Goal: Task Accomplishment & Management: Manage account settings

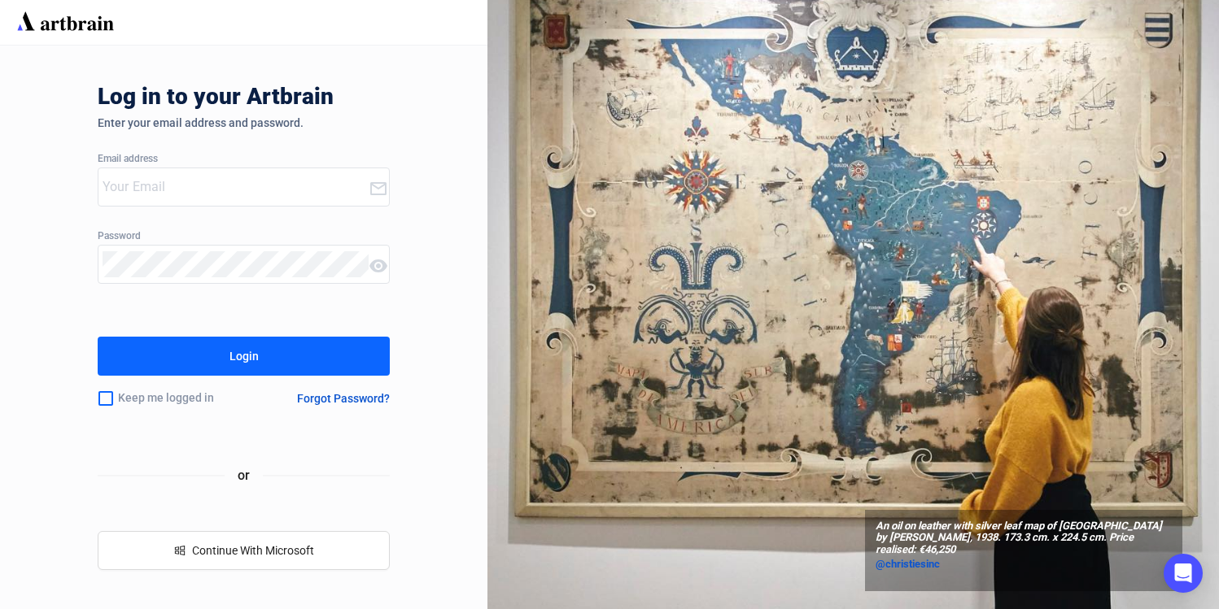
click at [150, 191] on input "email" at bounding box center [235, 187] width 267 height 26
type input "r"
type input "[PERSON_NAME][EMAIL_ADDRESS][DOMAIN_NAME]"
click at [98, 337] on button "Login" at bounding box center [244, 356] width 293 height 39
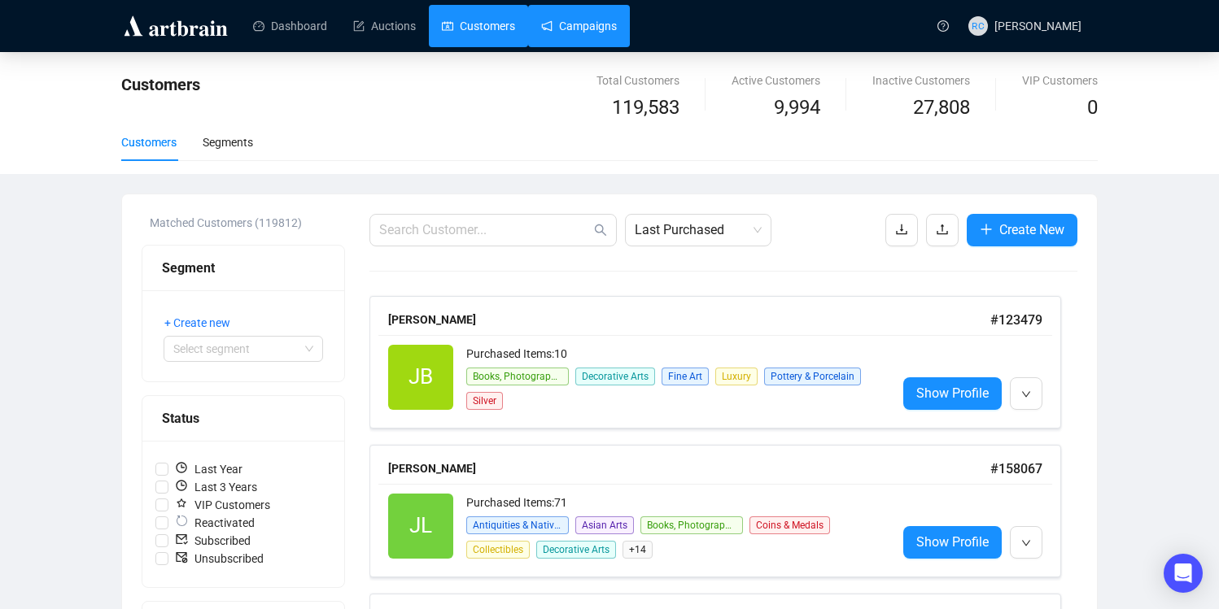
click at [578, 34] on link "Campaigns" at bounding box center [579, 26] width 76 height 42
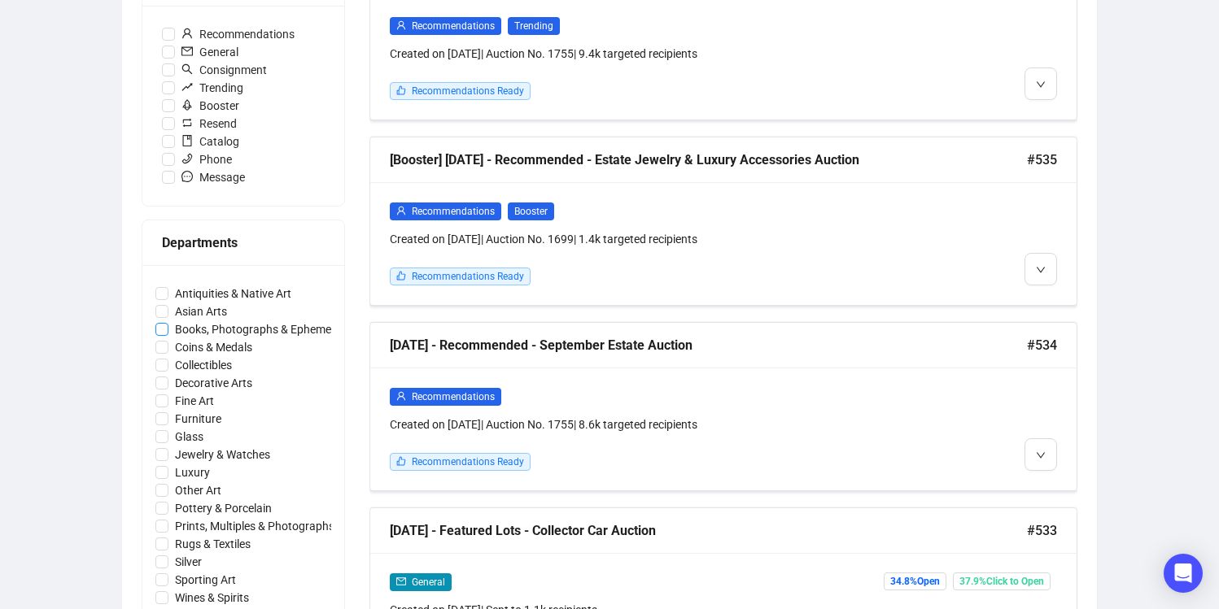
scroll to position [534, 0]
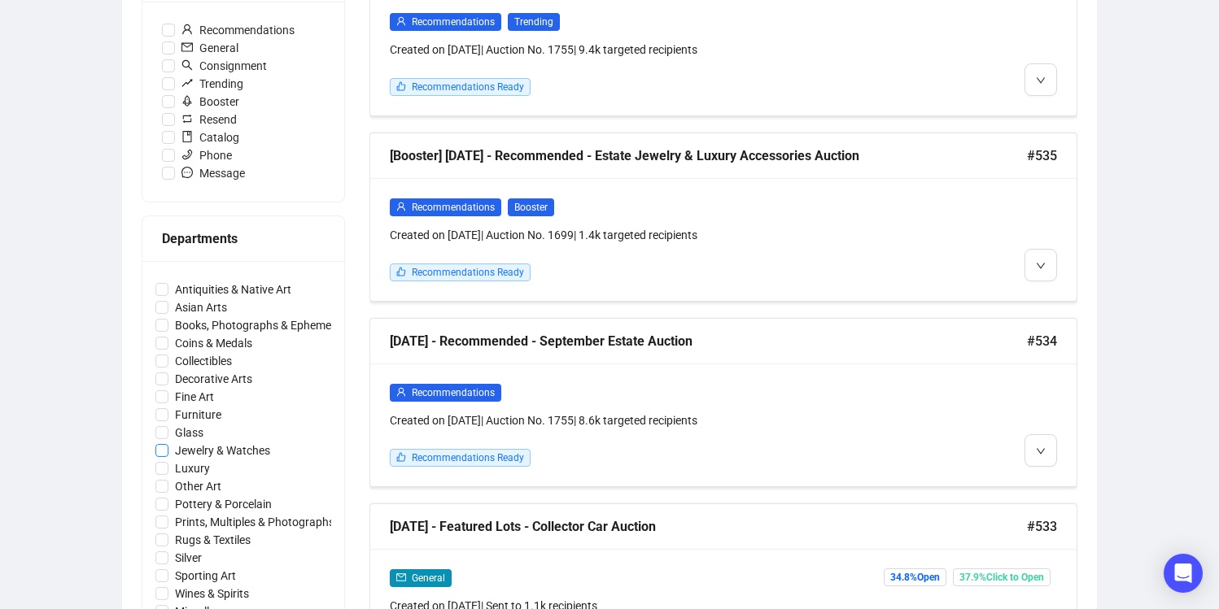
click at [163, 446] on input "Jewelry & Watches" at bounding box center [161, 450] width 13 height 13
checkbox input "true"
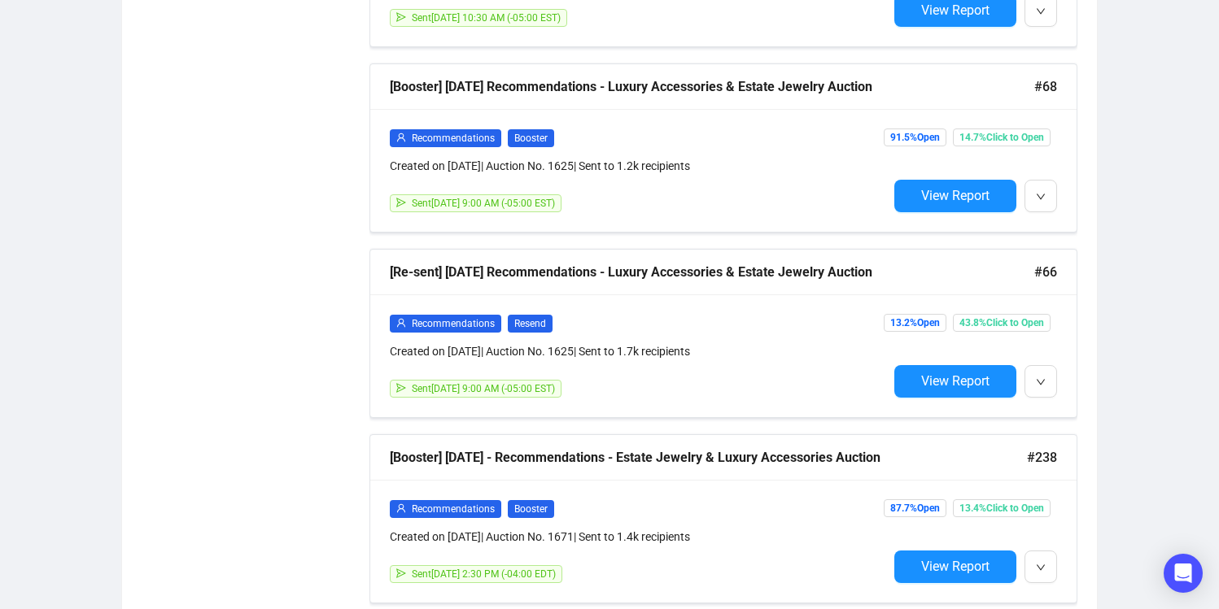
scroll to position [2737, 0]
